Goal: Transaction & Acquisition: Purchase product/service

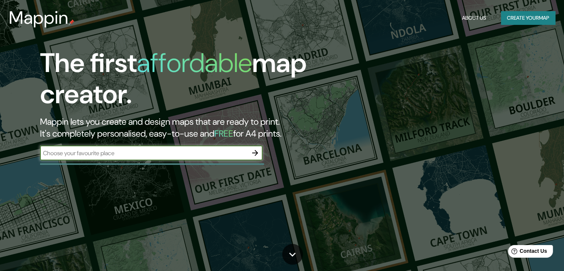
click at [110, 149] on input "text" at bounding box center [144, 153] width 208 height 9
type input "[PERSON_NAME][STREET_ADDRESS]"
click at [256, 155] on icon "button" at bounding box center [255, 152] width 9 height 9
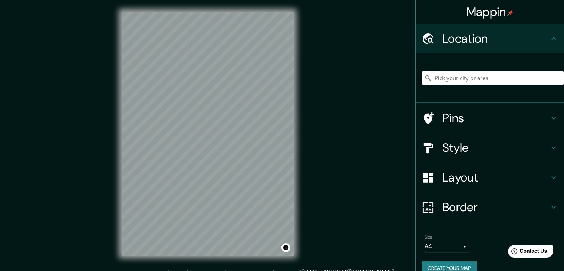
click at [469, 80] on input "Pick your city or area" at bounding box center [493, 77] width 142 height 13
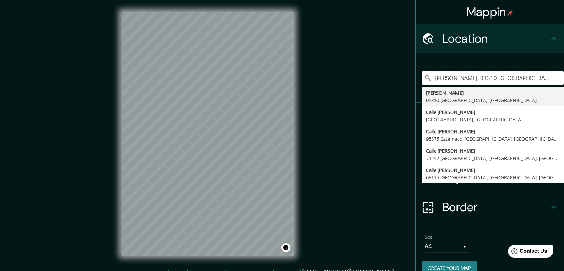
type input "[PERSON_NAME], 04310 [GEOGRAPHIC_DATA], [GEOGRAPHIC_DATA]"
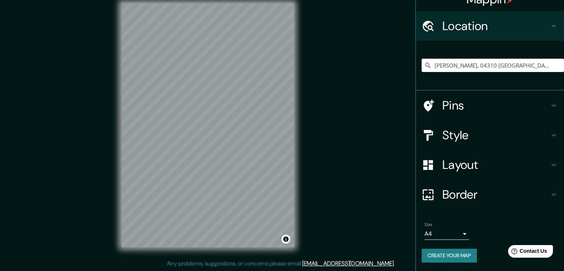
click at [456, 187] on h4 "Border" at bounding box center [495, 194] width 107 height 15
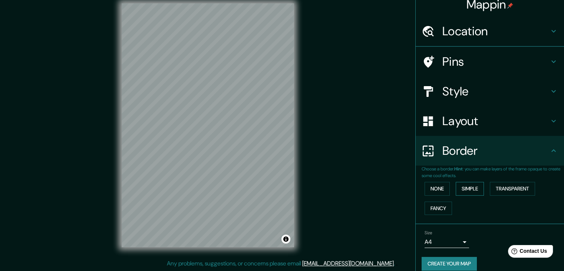
scroll to position [13, 0]
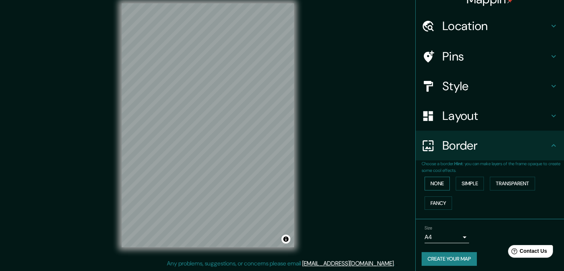
click at [437, 185] on button "None" at bounding box center [437, 183] width 25 height 14
click at [464, 186] on button "Simple" at bounding box center [470, 183] width 28 height 14
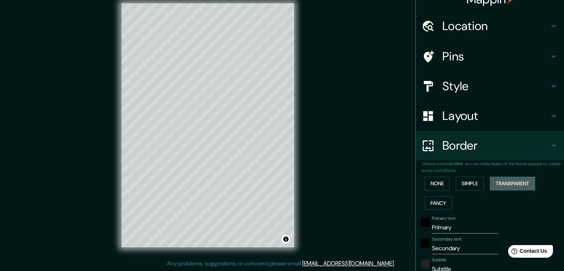
click at [498, 186] on button "Transparent" at bounding box center [512, 183] width 45 height 14
click at [429, 199] on button "Fancy" at bounding box center [438, 203] width 27 height 14
click at [432, 189] on button "None" at bounding box center [437, 183] width 25 height 14
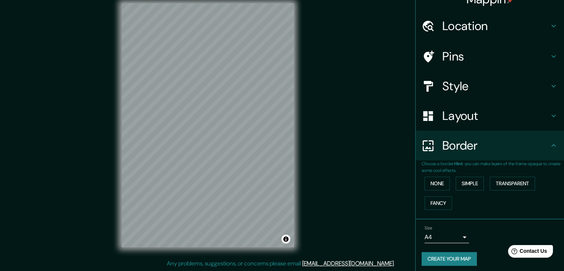
click at [461, 118] on h4 "Layout" at bounding box center [495, 115] width 107 height 15
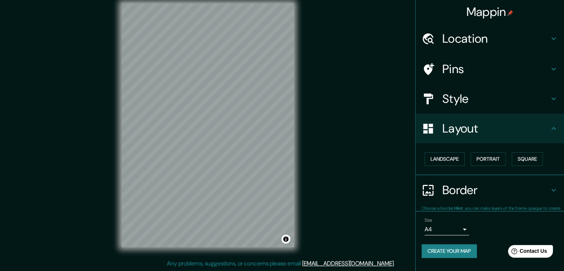
scroll to position [0, 0]
click at [456, 163] on button "Landscape" at bounding box center [445, 159] width 40 height 14
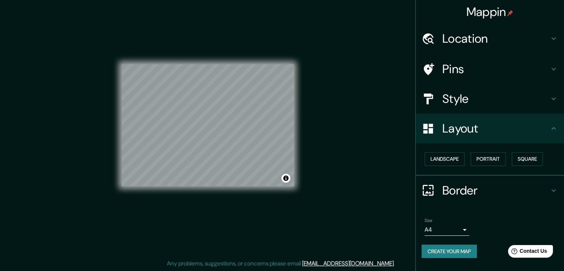
click at [467, 247] on button "Create your map" at bounding box center [449, 251] width 55 height 14
click at [439, 253] on button "Create your map" at bounding box center [449, 251] width 55 height 14
drag, startPoint x: 200, startPoint y: 119, endPoint x: 207, endPoint y: 128, distance: 11.6
click at [202, 122] on div at bounding box center [199, 119] width 6 height 6
click at [206, 128] on div at bounding box center [208, 130] width 6 height 6
